Goal: Task Accomplishment & Management: Complete application form

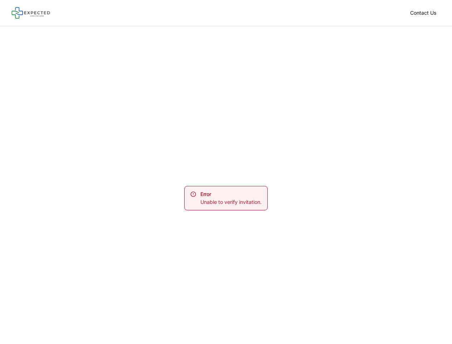
click at [226, 172] on div "Error Unable to verify invitation." at bounding box center [226, 198] width 452 height 344
